Goal: Task Accomplishment & Management: Complete application form

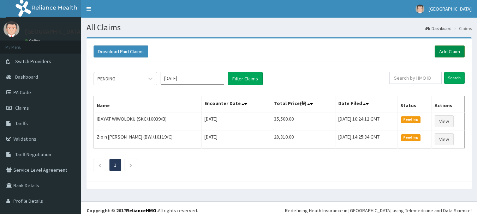
click at [446, 49] on link "Add Claim" at bounding box center [449, 52] width 30 height 12
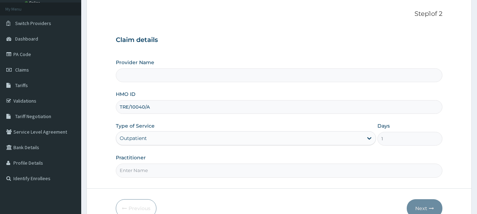
scroll to position [56, 0]
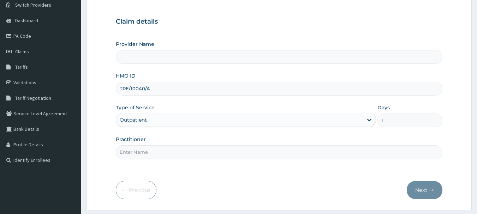
click at [155, 151] on input "Practitioner" at bounding box center [279, 152] width 327 height 14
type input "DR. ADEMOLA"
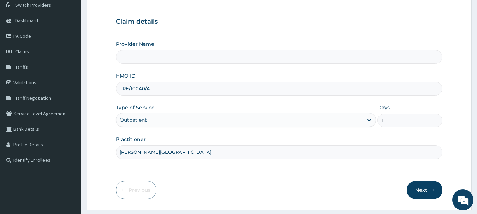
click at [274, 60] on input "Provider Name" at bounding box center [279, 57] width 327 height 14
click at [423, 192] on button "Next" at bounding box center [425, 190] width 36 height 18
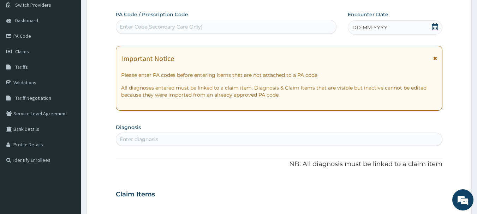
click at [171, 22] on div "Enter Code(Secondary Care Only)" at bounding box center [226, 26] width 220 height 11
paste input "PA/A0A2D7"
type input "PA/A0A2D7"
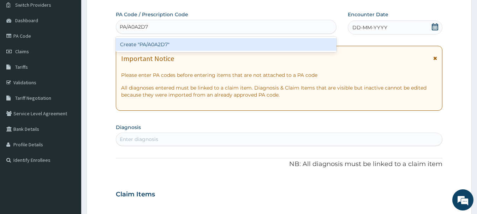
click at [161, 43] on div "Create "PA/A0A2D7"" at bounding box center [226, 44] width 221 height 13
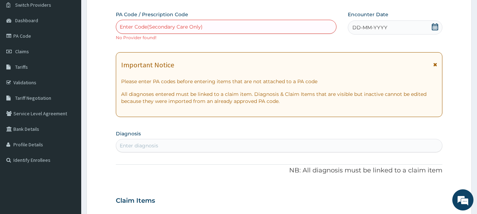
paste input "PA/A0A2D7"
type input "PA/A0A2D7"
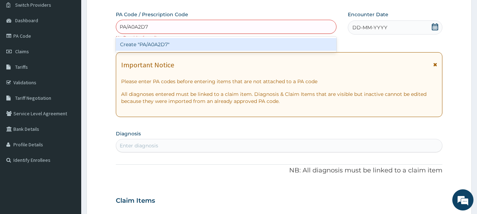
click at [178, 46] on div "Create "PA/A0A2D7"" at bounding box center [226, 44] width 221 height 13
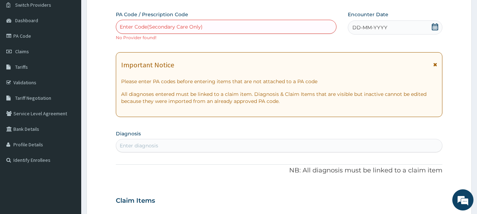
click at [202, 26] on div "Enter Code(Secondary Care Only)" at bounding box center [226, 26] width 220 height 11
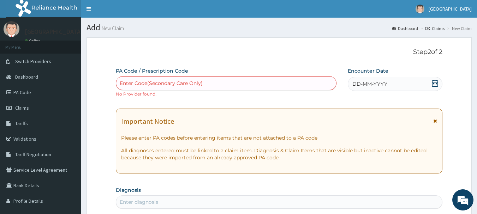
click at [436, 82] on icon at bounding box center [435, 83] width 6 height 7
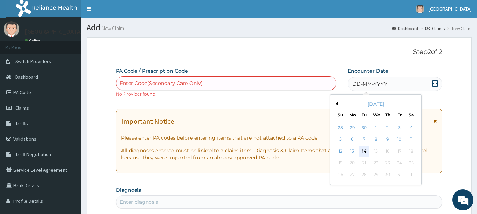
click at [364, 148] on div "14" at bounding box center [364, 151] width 11 height 11
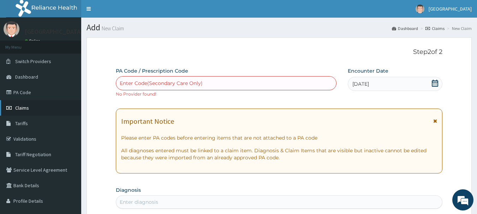
click at [22, 109] on span "Claims" at bounding box center [22, 108] width 14 height 6
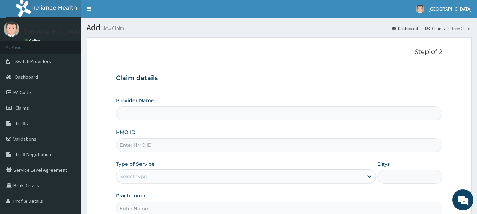
type input "[GEOGRAPHIC_DATA]"
click at [142, 144] on input "HMO ID" at bounding box center [279, 145] width 327 height 14
paste input "TRE/10040/A"
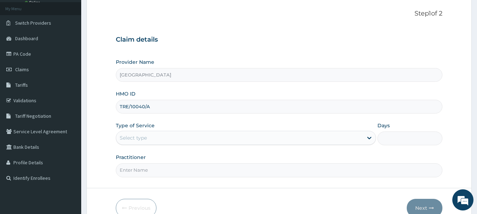
scroll to position [42, 0]
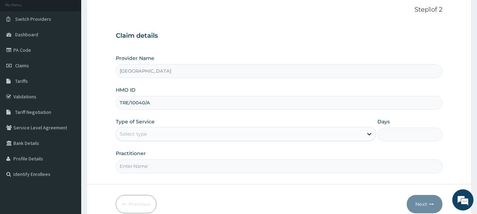
type input "TRE/10040/A"
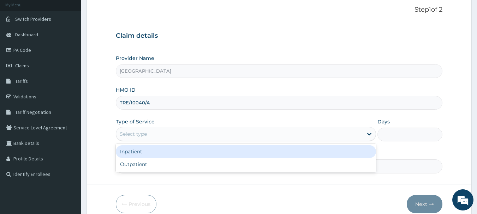
click at [148, 131] on div "Select type" at bounding box center [239, 133] width 247 height 11
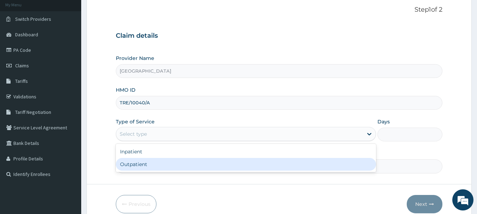
click at [131, 167] on div "Outpatient" at bounding box center [246, 164] width 260 height 13
type input "1"
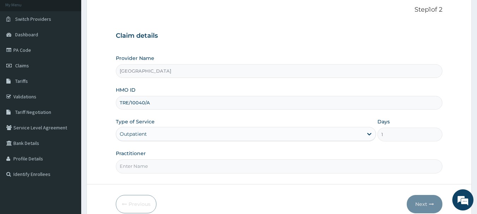
click at [210, 173] on input "Practitioner" at bounding box center [279, 166] width 327 height 14
type input "DR. ADEMOLA"
click at [425, 205] on button "Next" at bounding box center [425, 204] width 36 height 18
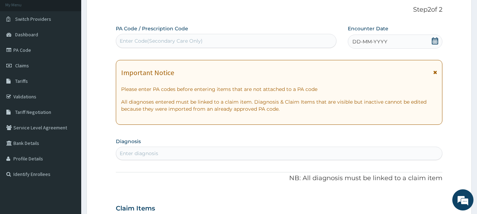
click at [160, 38] on div "Enter Code(Secondary Care Only)" at bounding box center [161, 40] width 83 height 7
paste input "PA/A0A2D7"
type input "PA/A0A2D7"
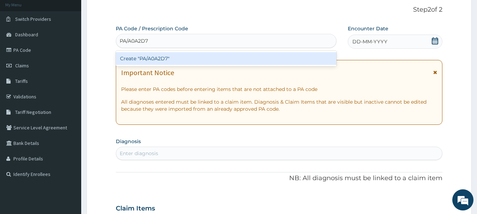
click at [168, 57] on div "Create "PA/A0A2D7"" at bounding box center [226, 58] width 221 height 13
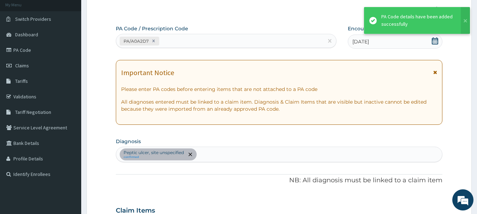
scroll to position [187, 0]
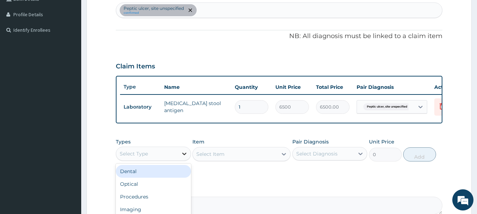
click at [180, 160] on div at bounding box center [184, 153] width 13 height 13
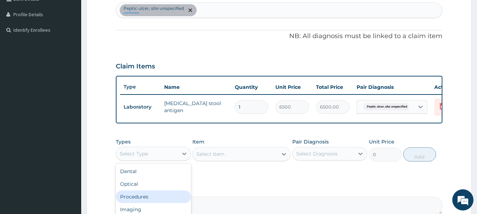
click at [159, 203] on div "Procedures" at bounding box center [153, 197] width 75 height 13
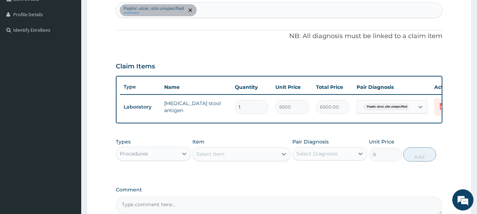
click at [208, 9] on div "Peptic ulcer, site unspecified confirmed" at bounding box center [279, 10] width 326 height 15
type input "PAIN"
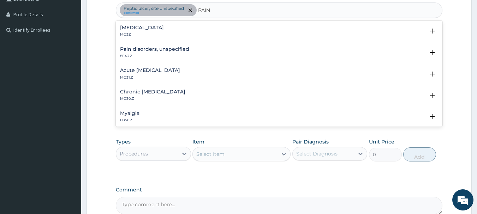
click at [142, 25] on h4 "Pain, unspecified" at bounding box center [142, 27] width 44 height 5
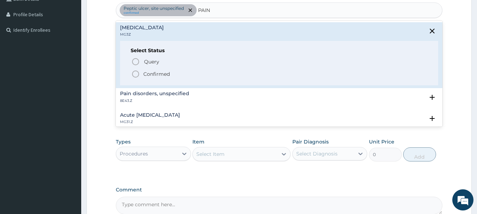
click at [135, 74] on icon "status option filled" at bounding box center [135, 74] width 8 height 8
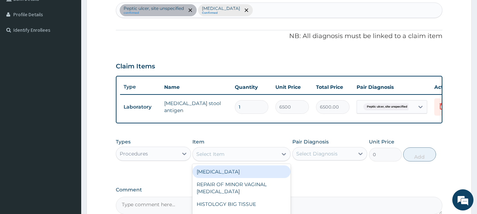
click at [206, 158] on div "Select Item" at bounding box center [210, 154] width 28 height 7
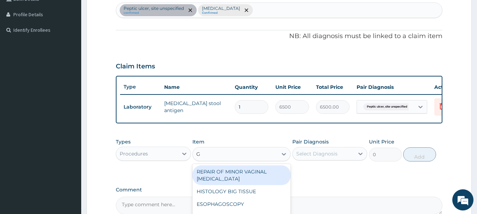
type input "GP"
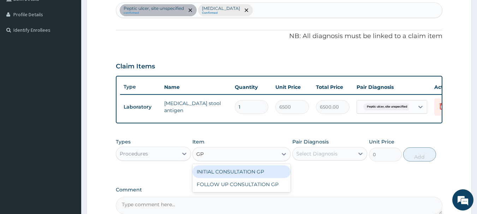
click at [217, 178] on div "INITIAL CONSULTATION GP" at bounding box center [241, 171] width 98 height 13
type input "3500"
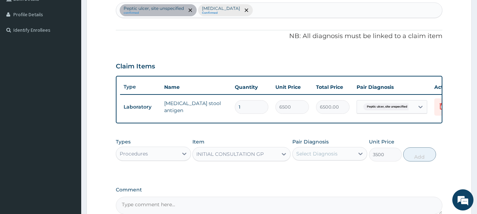
click at [334, 157] on div "Select Diagnosis" at bounding box center [316, 153] width 41 height 7
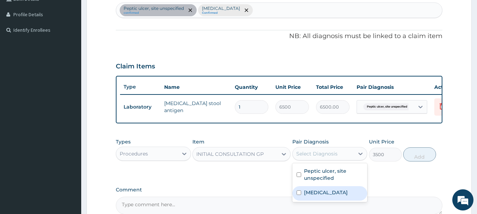
click at [319, 194] on label "Pain, unspecified" at bounding box center [326, 192] width 44 height 7
checkbox input "true"
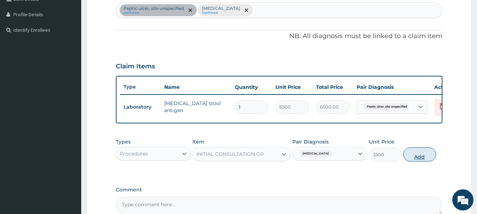
click at [422, 160] on button "Add" at bounding box center [419, 154] width 33 height 14
type input "0"
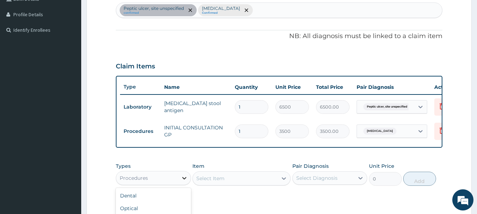
click at [181, 182] on icon at bounding box center [184, 178] width 7 height 7
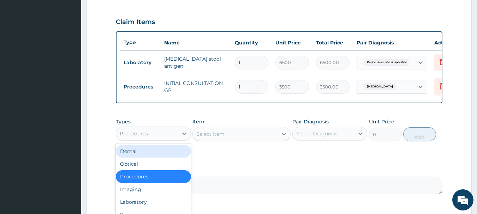
scroll to position [291, 0]
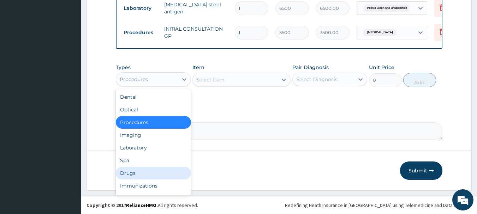
click at [131, 170] on div "Drugs" at bounding box center [153, 173] width 75 height 13
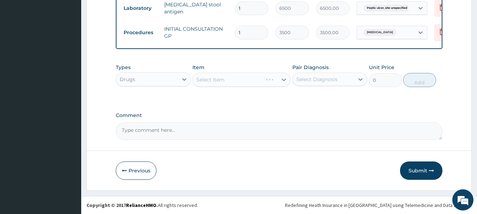
click at [316, 76] on div "Select Diagnosis" at bounding box center [316, 79] width 41 height 7
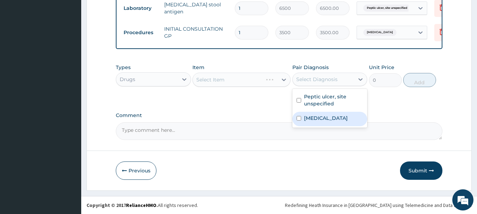
click at [315, 116] on label "Pain, unspecified" at bounding box center [326, 118] width 44 height 7
checkbox input "true"
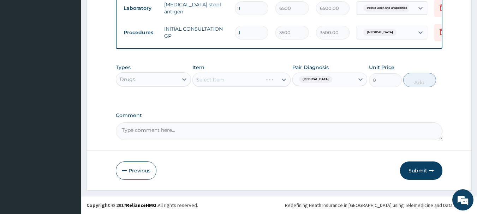
click at [226, 80] on div "Select Item" at bounding box center [241, 80] width 98 height 14
click at [226, 80] on div "Select Item" at bounding box center [235, 79] width 85 height 11
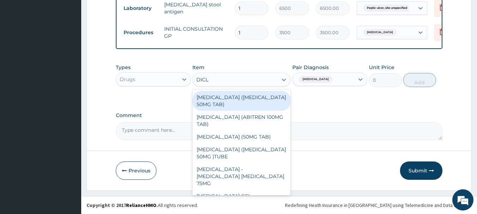
type input "DICLO"
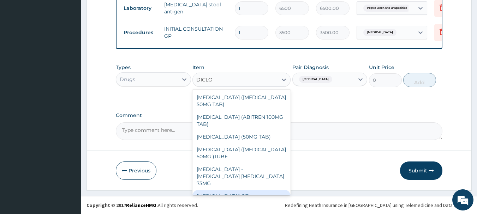
click at [268, 191] on div "DICLOFENAC GEL" at bounding box center [241, 196] width 98 height 13
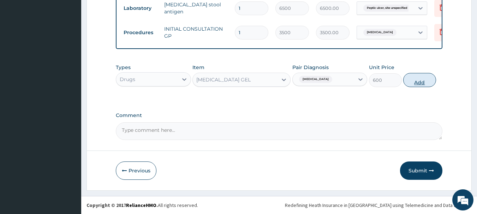
click at [423, 80] on button "Add" at bounding box center [419, 80] width 33 height 14
type input "0"
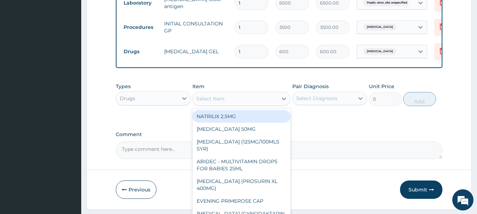
click at [212, 102] on div "Select Item" at bounding box center [210, 98] width 28 height 7
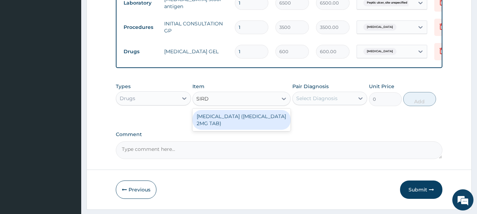
type input "SIRDA"
click at [223, 124] on div "TIZANIDINE (SIRDALUD 2MG TAB)" at bounding box center [241, 120] width 98 height 20
type input "180"
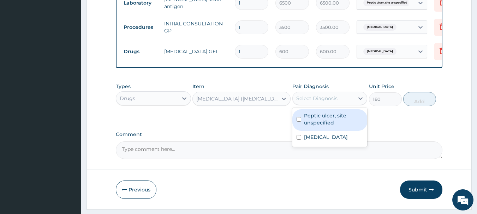
click at [313, 102] on div "Select Diagnosis" at bounding box center [316, 98] width 41 height 7
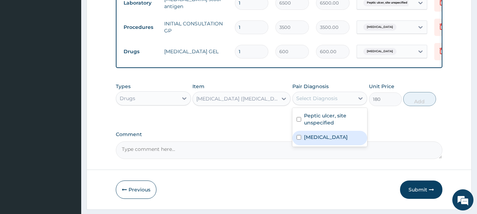
click at [319, 140] on label "Pain, unspecified" at bounding box center [326, 137] width 44 height 7
checkbox input "true"
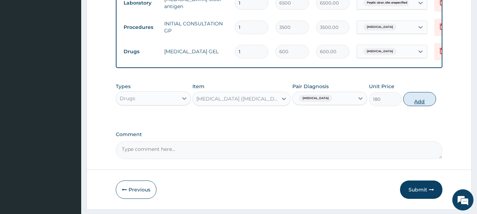
click at [416, 106] on button "Add" at bounding box center [419, 99] width 33 height 14
type input "0"
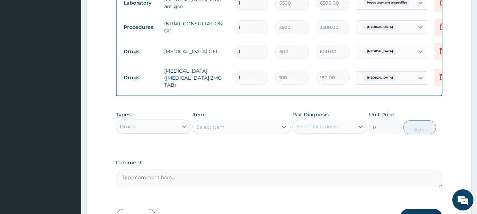
click at [224, 128] on div "Select Item" at bounding box center [235, 126] width 85 height 11
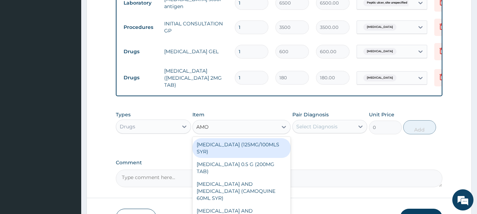
type input "AMOX"
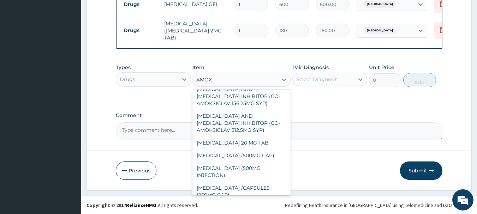
scroll to position [99, 0]
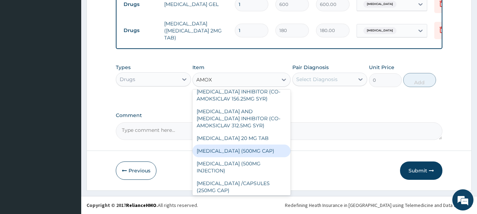
click at [249, 157] on div "AMOXICILLIN (500MG CAP)" at bounding box center [241, 151] width 98 height 13
type input "35"
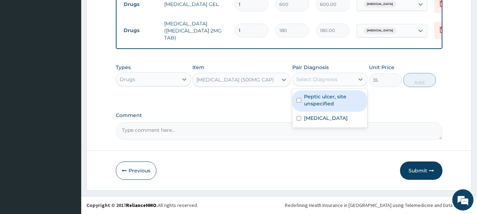
click at [315, 80] on div "Select Diagnosis" at bounding box center [316, 79] width 41 height 7
click at [314, 94] on label "Peptic ulcer, site unspecified" at bounding box center [333, 100] width 59 height 14
checkbox input "true"
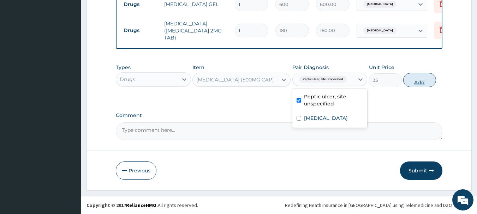
click at [423, 80] on button "Add" at bounding box center [419, 80] width 33 height 14
type input "0"
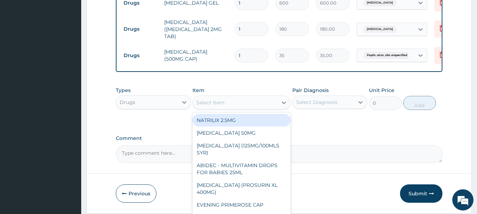
click at [238, 106] on div "Select Item" at bounding box center [235, 102] width 85 height 11
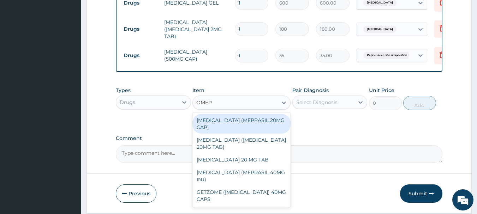
type input "OMEPR"
click at [240, 122] on div "OMEPRAZOLE (MEPRASIL 20MG CAP)" at bounding box center [241, 124] width 98 height 20
type input "250"
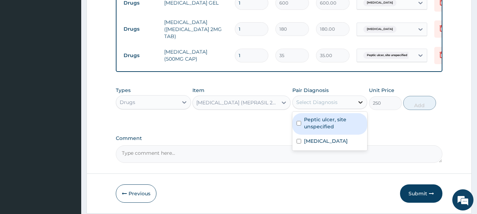
click at [359, 103] on icon at bounding box center [361, 102] width 4 height 2
click at [313, 129] on label "Peptic ulcer, site unspecified" at bounding box center [333, 123] width 59 height 14
checkbox input "true"
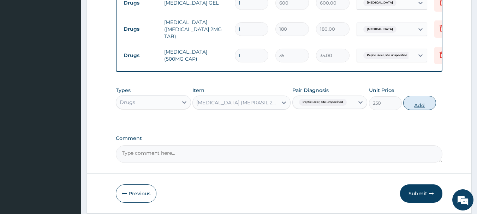
click at [420, 104] on button "Add" at bounding box center [419, 103] width 33 height 14
type input "0"
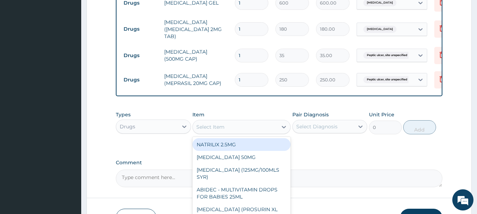
click at [215, 128] on div "Select Item" at bounding box center [210, 127] width 28 height 7
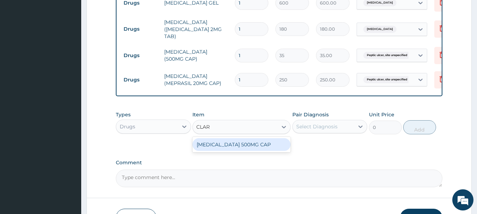
type input "CLARI"
click at [225, 148] on div "CLARITHROMYCIN 500MG CAP" at bounding box center [241, 144] width 98 height 13
type input "350"
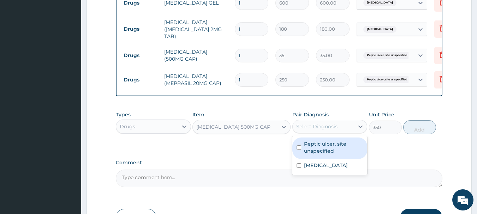
click at [341, 129] on div "Select Diagnosis" at bounding box center [324, 126] width 62 height 11
click at [330, 147] on label "Peptic ulcer, site unspecified" at bounding box center [333, 147] width 59 height 14
checkbox input "true"
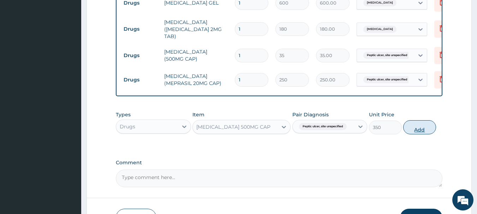
click at [420, 127] on button "Add" at bounding box center [419, 127] width 33 height 14
type input "0"
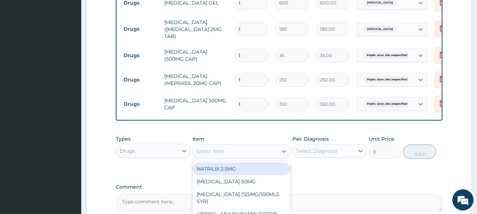
click at [219, 156] on div "Select Item" at bounding box center [235, 151] width 85 height 11
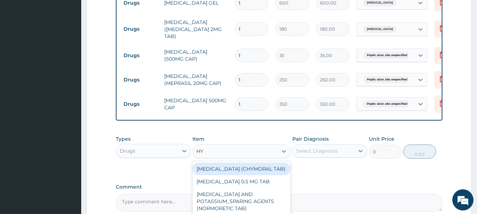
type input "HYO"
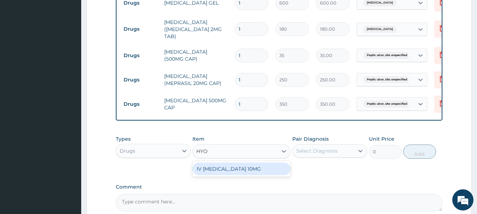
click at [225, 175] on div "IV HYOSCINE 10MG" at bounding box center [241, 169] width 98 height 13
type input "200"
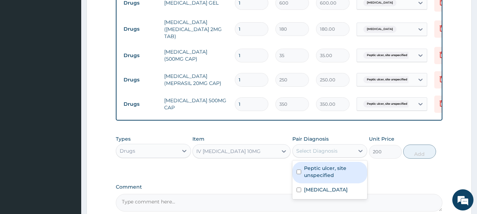
click at [345, 154] on div "Select Diagnosis" at bounding box center [324, 150] width 62 height 11
click at [325, 172] on label "Peptic ulcer, site unspecified" at bounding box center [333, 172] width 59 height 14
checkbox input "true"
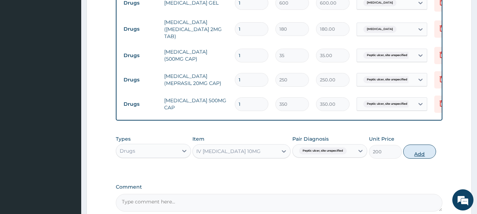
click at [420, 153] on button "Add" at bounding box center [419, 152] width 33 height 14
type input "0"
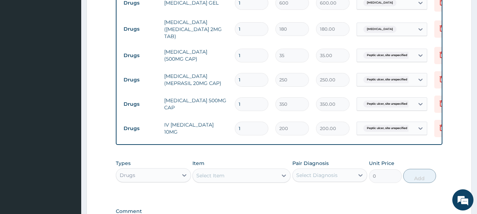
click at [227, 176] on div "Select Item" at bounding box center [235, 175] width 85 height 11
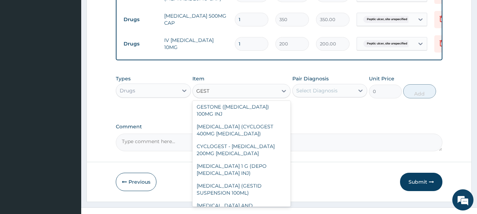
scroll to position [0, 0]
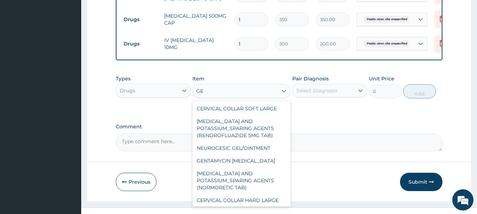
type input "G"
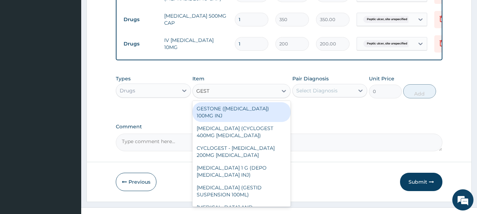
type input "GESTI"
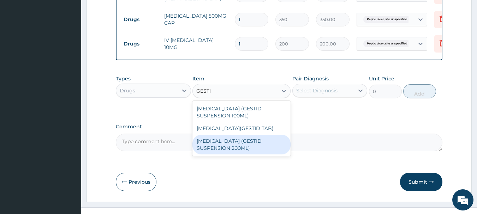
click at [234, 152] on div "ALUMINIUM HYDROXIDE (GESTID SUSPENSION 200ML)" at bounding box center [241, 145] width 98 height 20
type input "850"
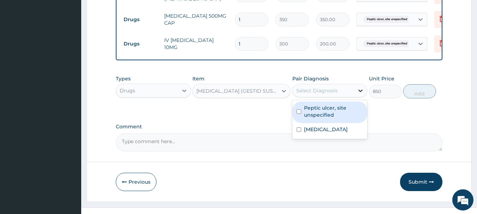
click at [354, 96] on div at bounding box center [360, 90] width 13 height 13
click at [331, 119] on label "Peptic ulcer, site unspecified" at bounding box center [333, 111] width 59 height 14
checkbox input "true"
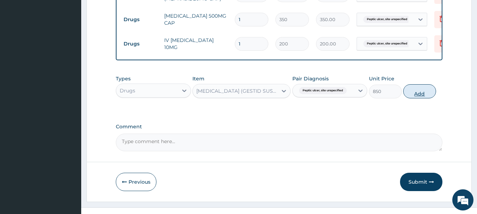
click at [418, 94] on button "Add" at bounding box center [419, 91] width 33 height 14
type input "0"
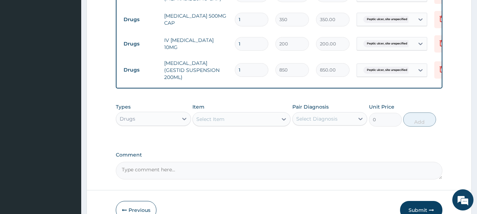
click at [241, 37] on input "1" at bounding box center [252, 44] width 34 height 14
type input "0.00"
type input "9"
type input "1800.00"
type input "9"
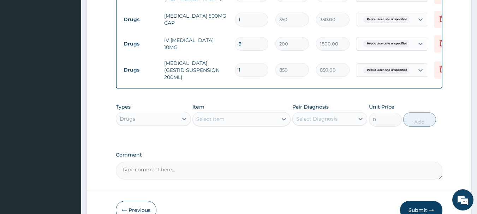
click at [244, 15] on input "1" at bounding box center [252, 20] width 34 height 14
type input "10"
type input "3500.00"
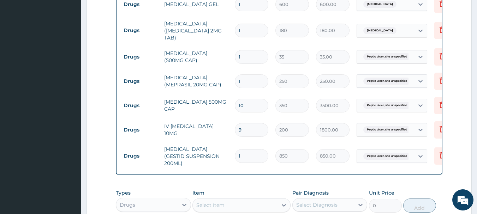
scroll to position [325, 0]
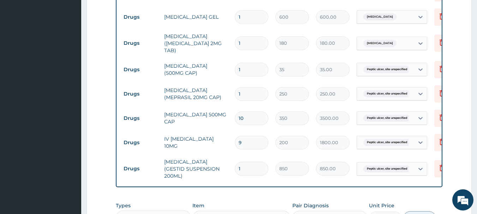
type input "1"
type input "350.00"
type input "14"
type input "4900.00"
type input "14"
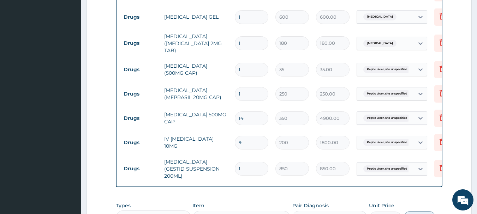
click at [246, 89] on input "1" at bounding box center [252, 94] width 34 height 14
type input "14"
type input "3500.00"
type input "145"
type input "36250.00"
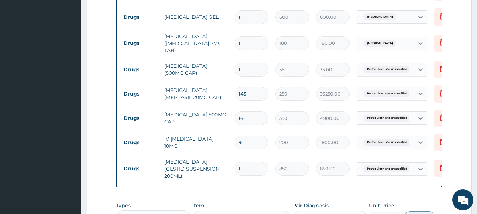
type input "14"
type input "3500.00"
type input "14"
click at [242, 66] on input "1" at bounding box center [252, 70] width 34 height 14
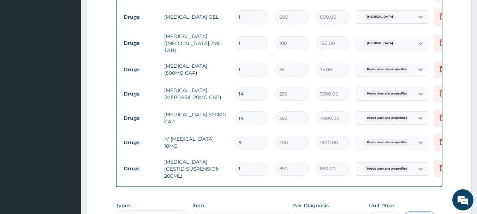
type input "15"
type input "525.00"
type input "15"
click at [241, 42] on input "1" at bounding box center [252, 43] width 34 height 14
type input "10"
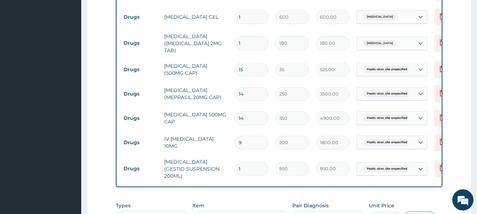
type input "1800.00"
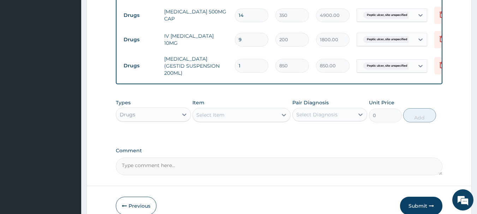
scroll to position [435, 0]
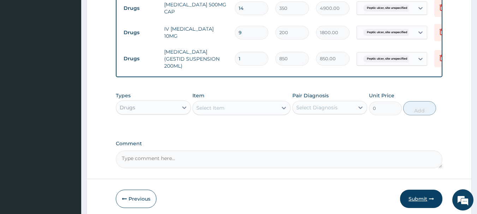
type input "10"
click at [414, 202] on button "Submit" at bounding box center [421, 199] width 42 height 18
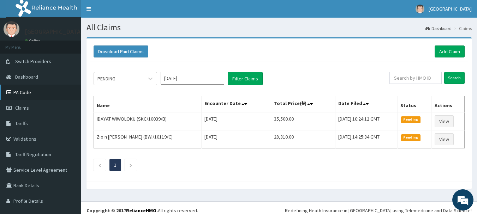
click at [28, 94] on link "PA Code" at bounding box center [40, 93] width 81 height 16
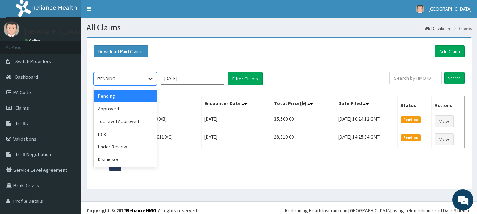
click at [152, 76] on icon at bounding box center [150, 78] width 7 height 7
click at [117, 106] on div "Approved" at bounding box center [126, 108] width 64 height 13
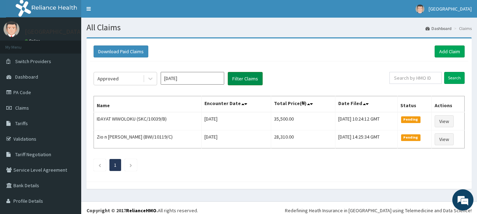
click at [233, 81] on button "Filter Claims" at bounding box center [245, 78] width 35 height 13
